Goal: Task Accomplishment & Management: Manage account settings

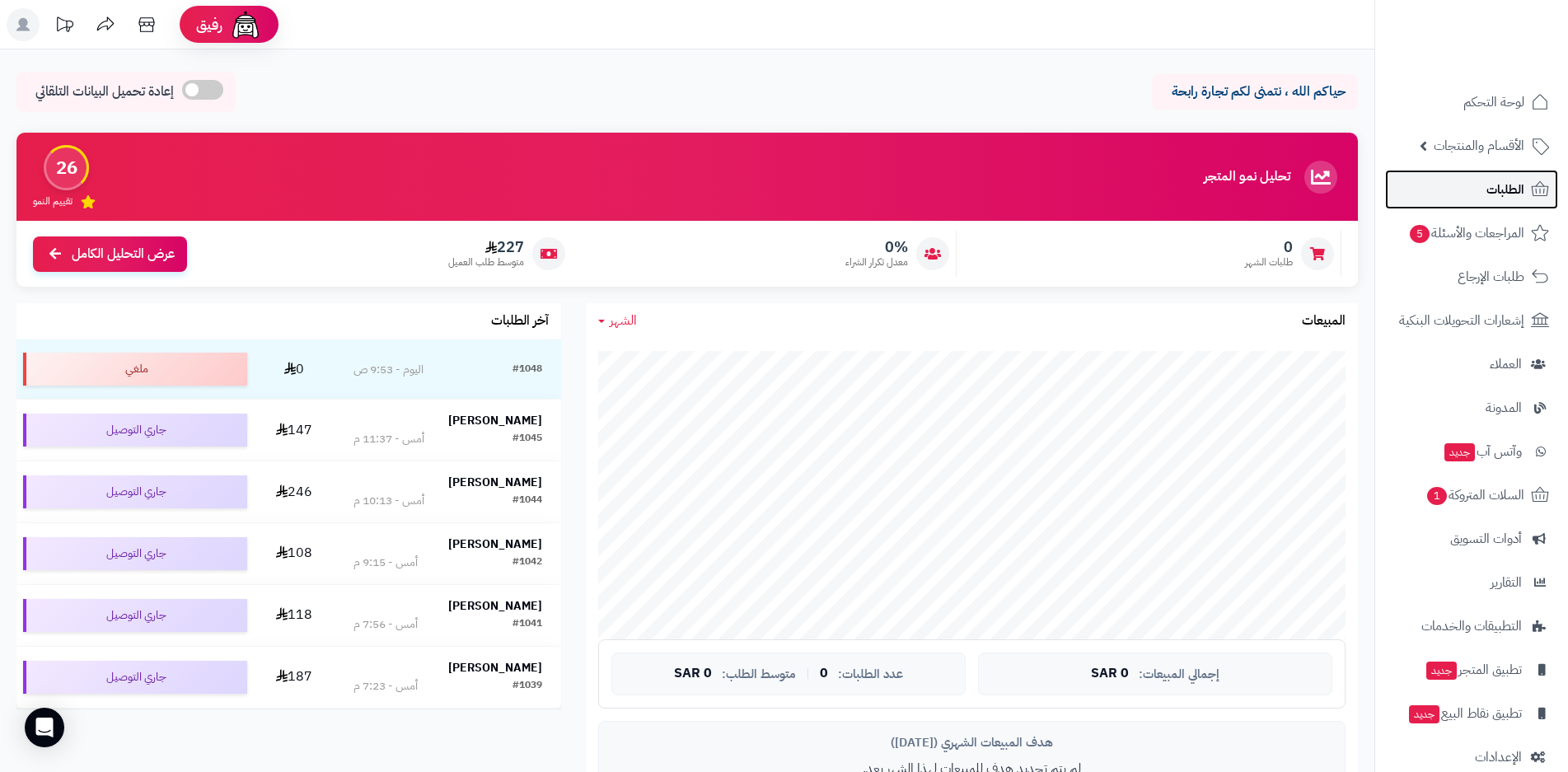
click at [1509, 189] on span "الطلبات" at bounding box center [1506, 189] width 38 height 23
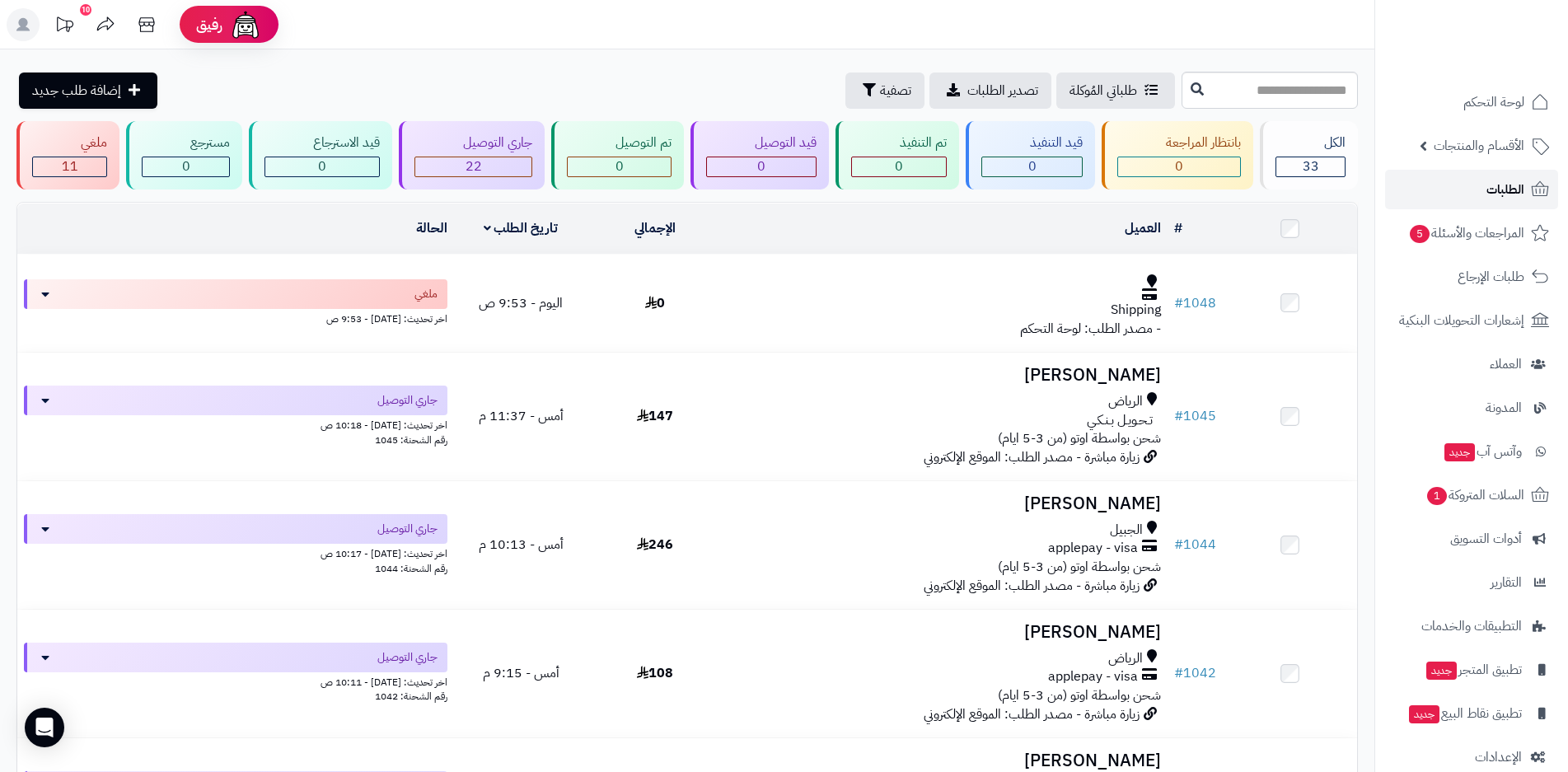
click at [1503, 193] on span "الطلبات" at bounding box center [1506, 189] width 38 height 23
click at [1471, 233] on span "المراجعات والأسئلة 5" at bounding box center [1466, 233] width 115 height 23
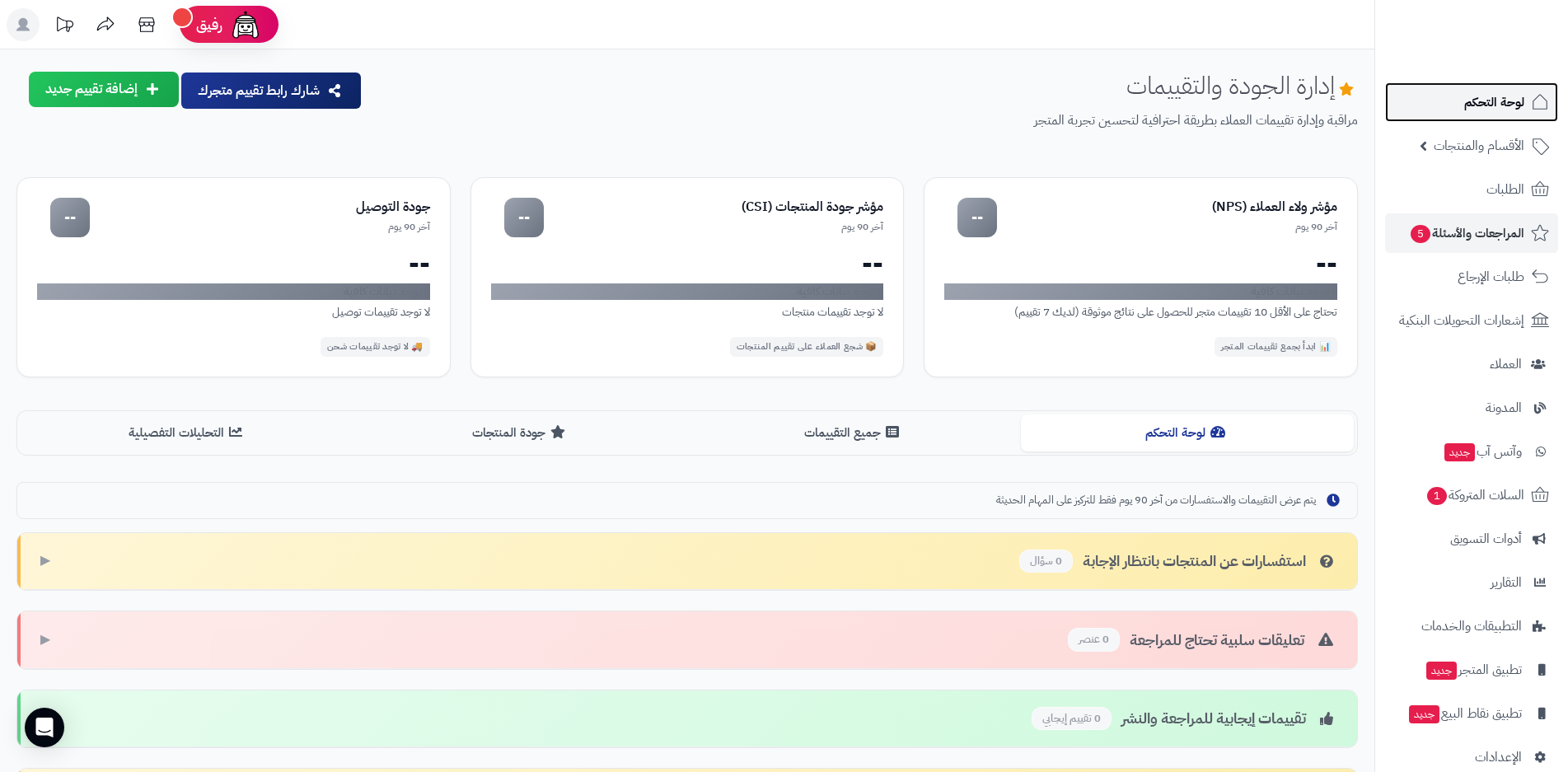
click at [1519, 103] on span "لوحة التحكم" at bounding box center [1495, 102] width 61 height 23
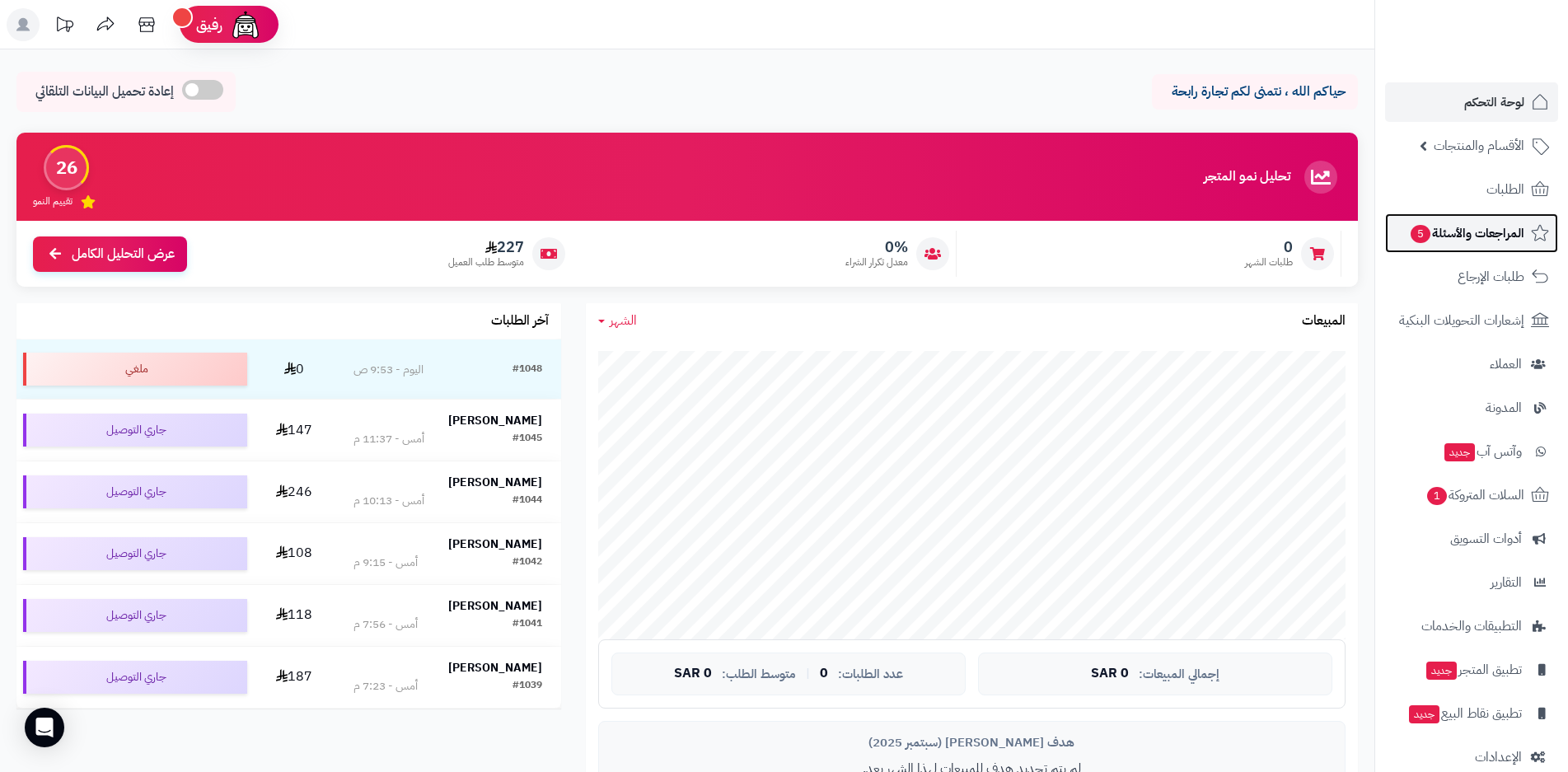
click at [1426, 236] on span "5" at bounding box center [1420, 234] width 20 height 18
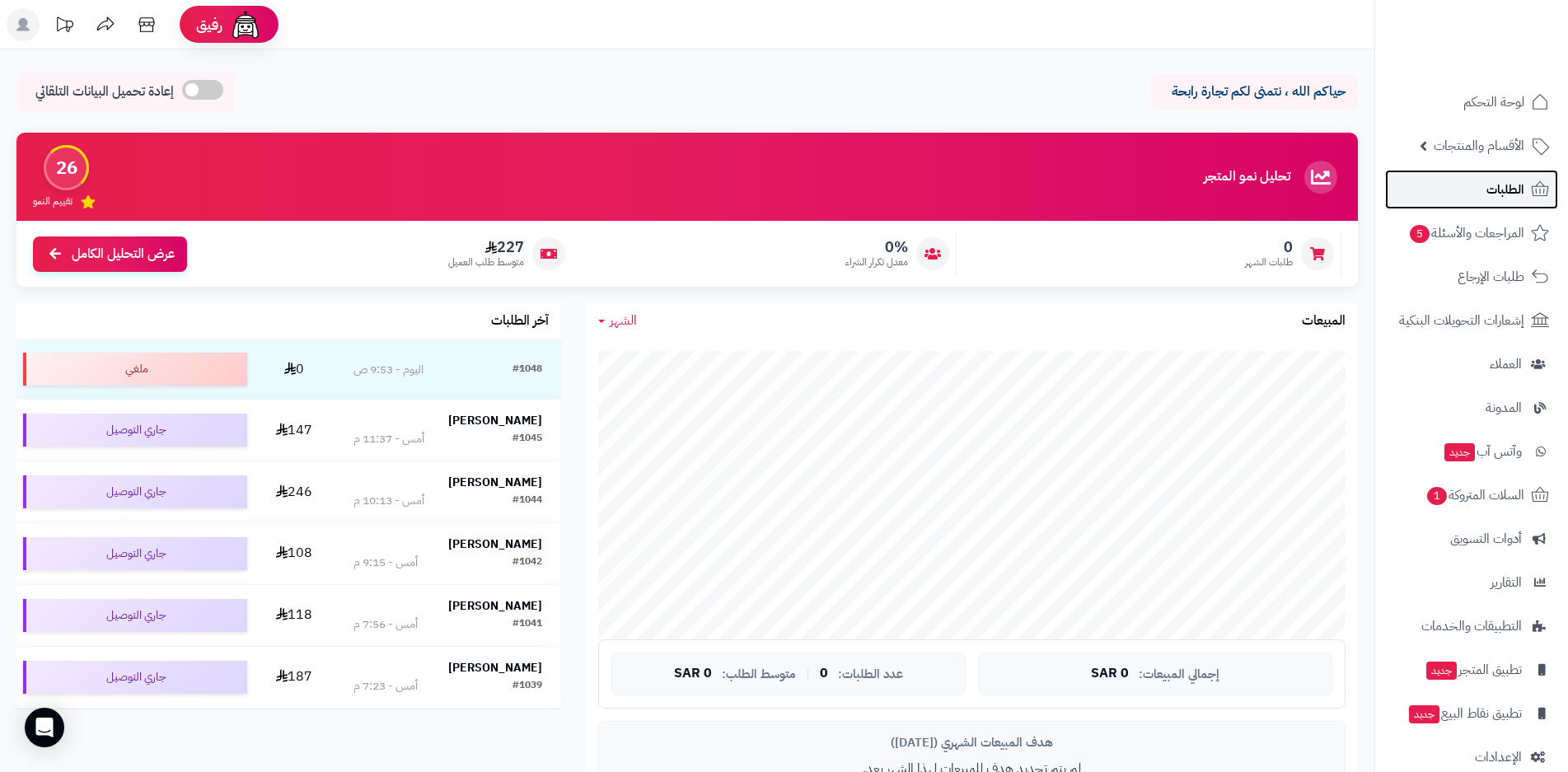
click at [1507, 194] on span "الطلبات" at bounding box center [1506, 189] width 38 height 23
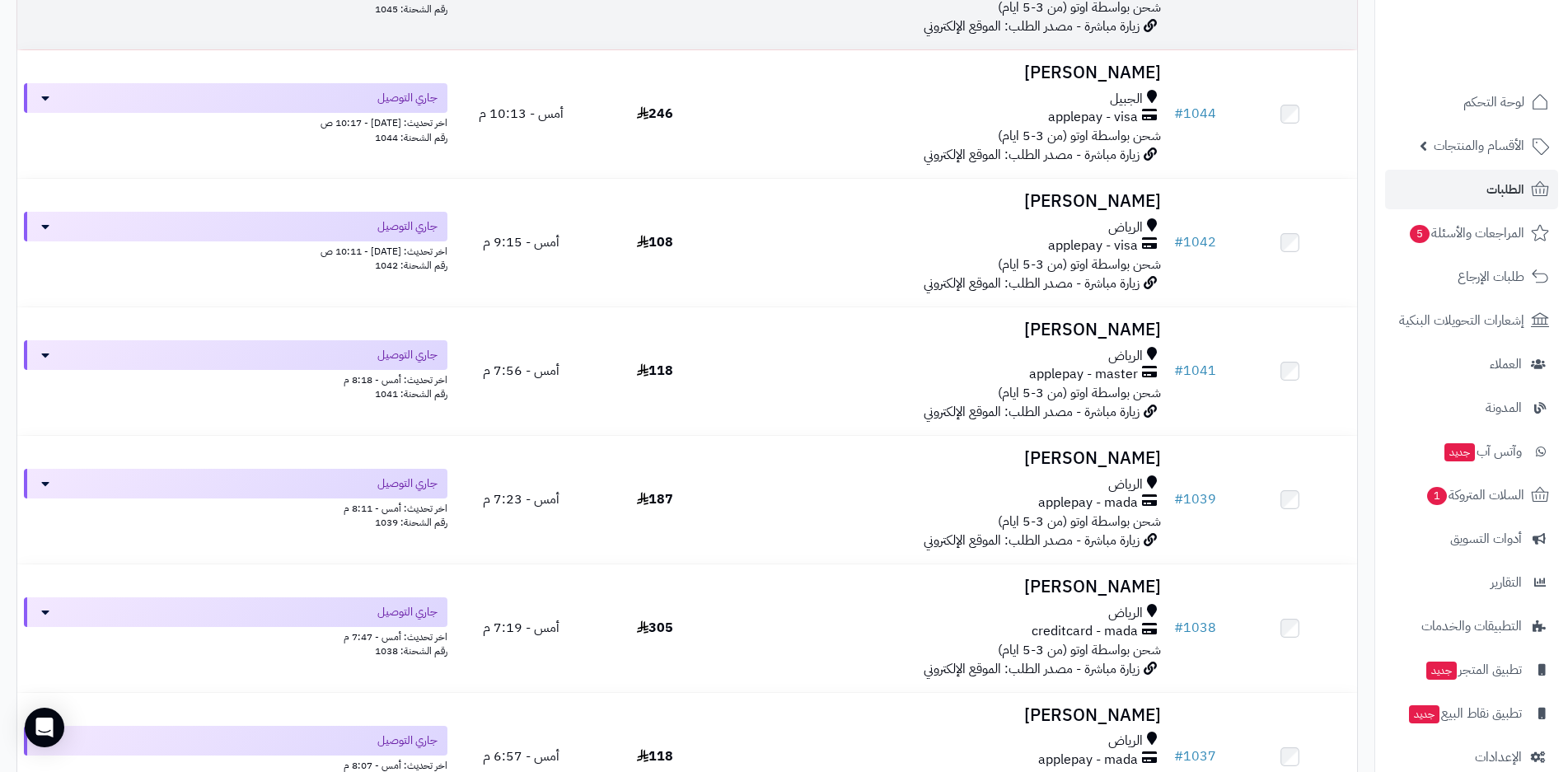
scroll to position [165, 0]
